Goal: Task Accomplishment & Management: Manage account settings

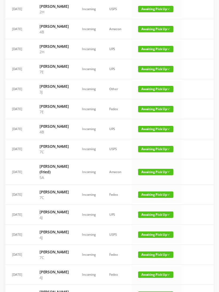
scroll to position [174, 0]
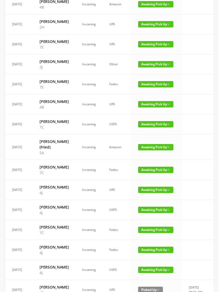
click at [162, 150] on span "Awaiting Pick Up" at bounding box center [155, 147] width 35 height 6
click at [153, 217] on link "Picked Up" at bounding box center [152, 219] width 35 height 9
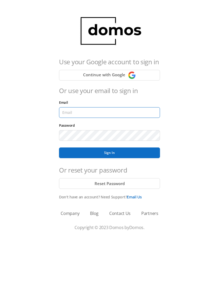
type input "[EMAIL_ADDRESS][DOMAIN_NAME]"
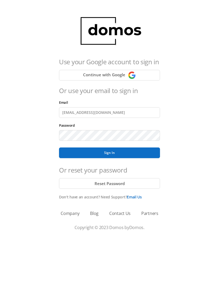
click at [109, 153] on button "Sign In" at bounding box center [109, 152] width 101 height 11
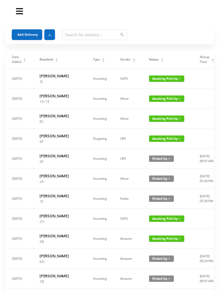
click at [149, 57] on div "Status" at bounding box center [156, 59] width 15 height 5
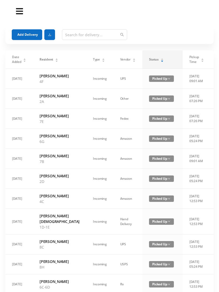
click at [149, 57] on div "Status" at bounding box center [156, 59] width 15 height 5
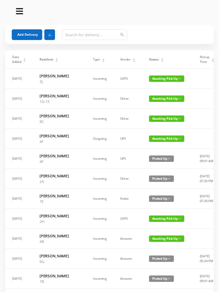
click at [160, 58] on icon "icon: caret-up" at bounding box center [161, 59] width 3 height 3
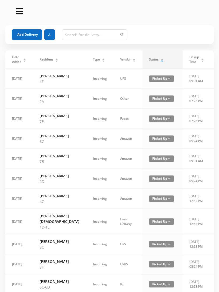
click at [149, 57] on div "Status" at bounding box center [156, 59] width 15 height 5
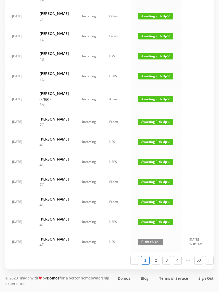
scroll to position [260, 0]
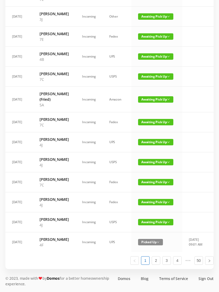
click at [143, 125] on span "Awaiting Pick Up" at bounding box center [155, 122] width 35 height 6
click at [141, 193] on link "Picked Up" at bounding box center [152, 197] width 35 height 9
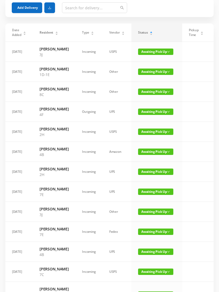
scroll to position [0, 0]
